Goal: Task Accomplishment & Management: Use online tool/utility

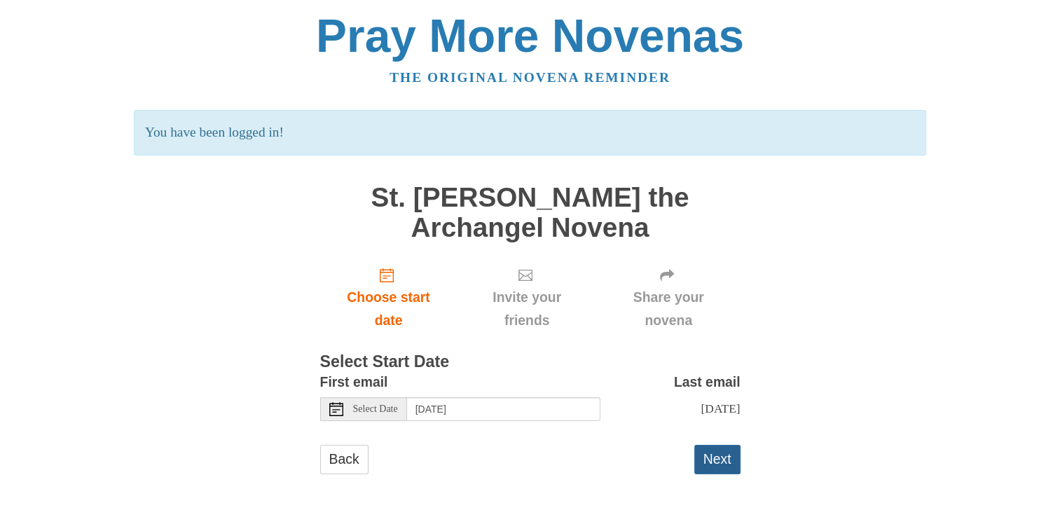
click at [738, 473] on button "Next" at bounding box center [717, 459] width 46 height 29
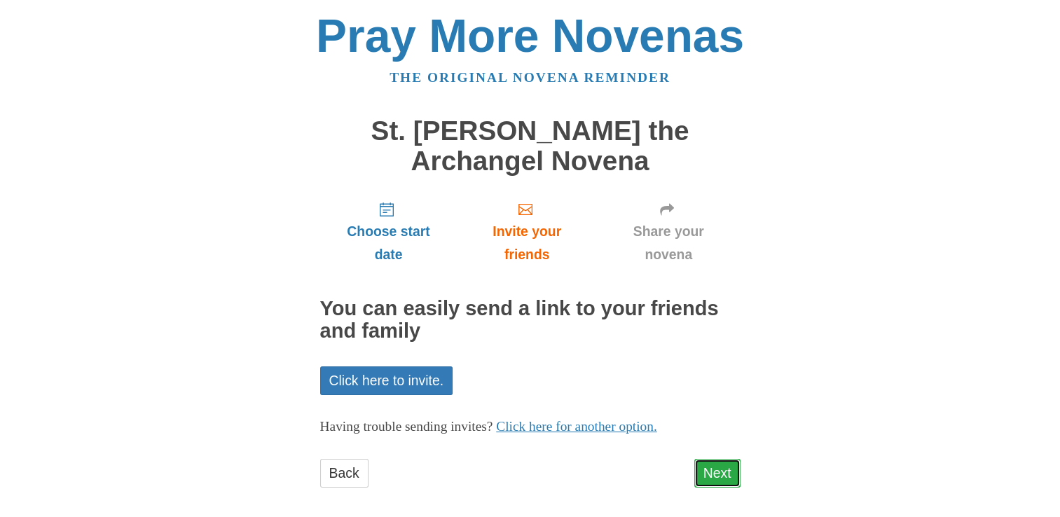
drag, startPoint x: 0, startPoint y: 0, endPoint x: 738, endPoint y: 474, distance: 877.3
click at [738, 474] on link "Next" at bounding box center [717, 473] width 46 height 29
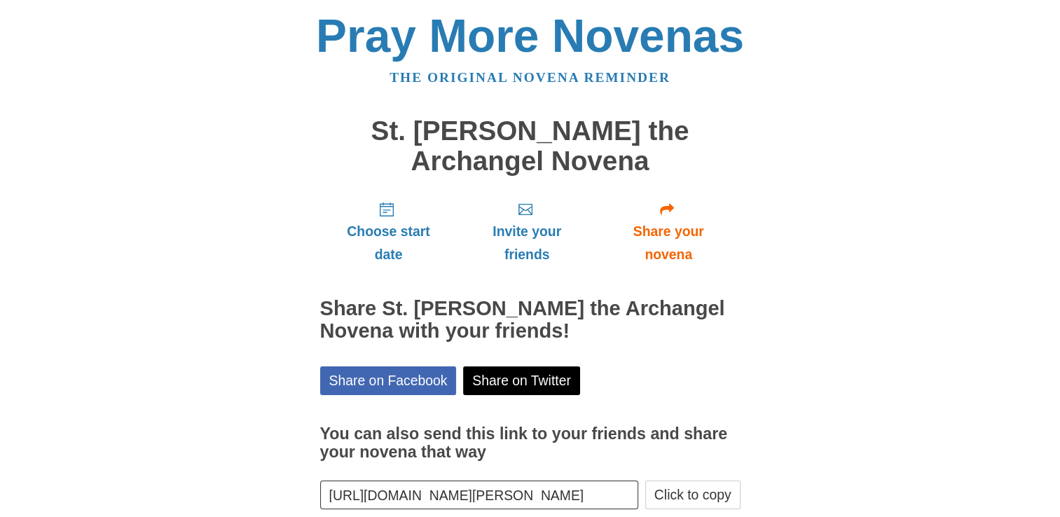
scroll to position [74, 0]
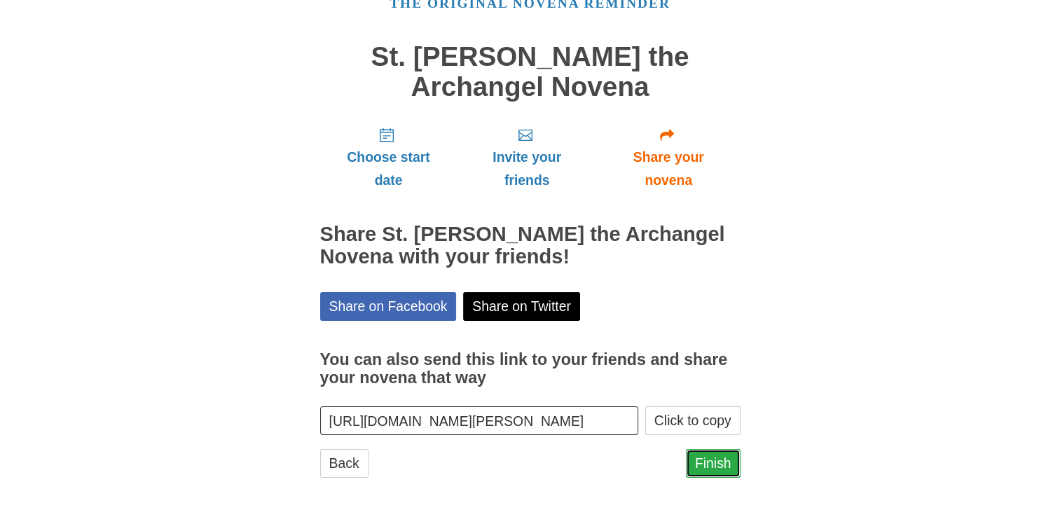
click at [704, 464] on link "Finish" at bounding box center [713, 463] width 55 height 29
